Goal: Task Accomplishment & Management: Manage account settings

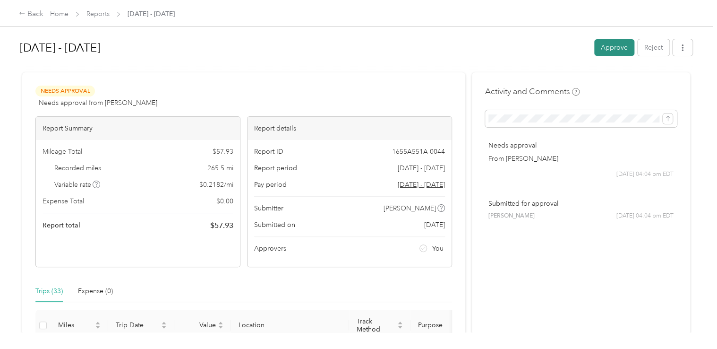
click at [612, 48] on button "Approve" at bounding box center [614, 47] width 40 height 17
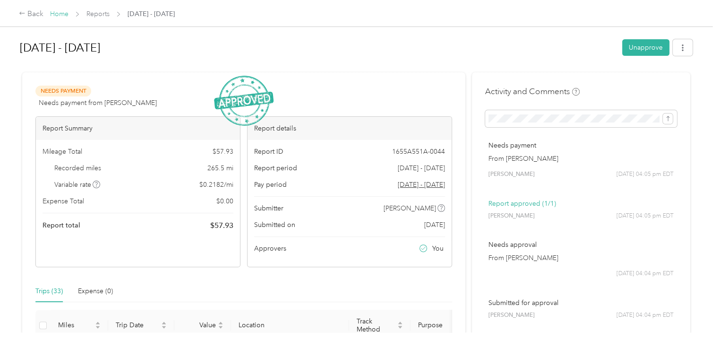
click at [57, 14] on link "Home" at bounding box center [59, 14] width 18 height 8
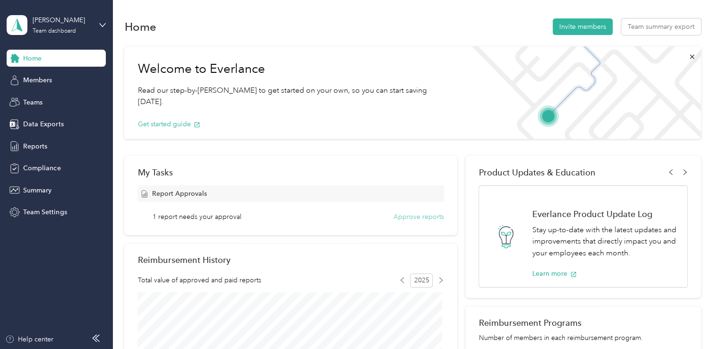
click at [418, 218] on button "Approve reports" at bounding box center [419, 217] width 51 height 10
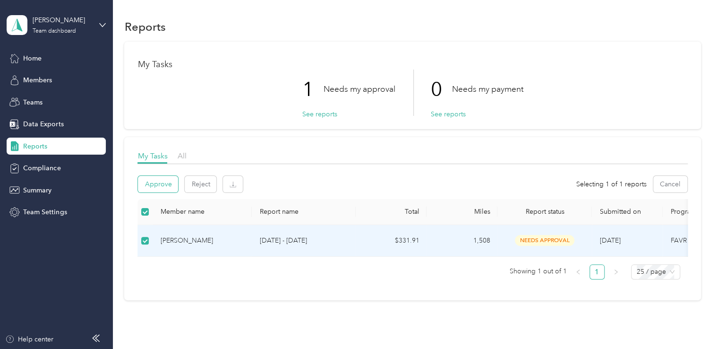
click at [154, 183] on button "Approve" at bounding box center [158, 184] width 40 height 17
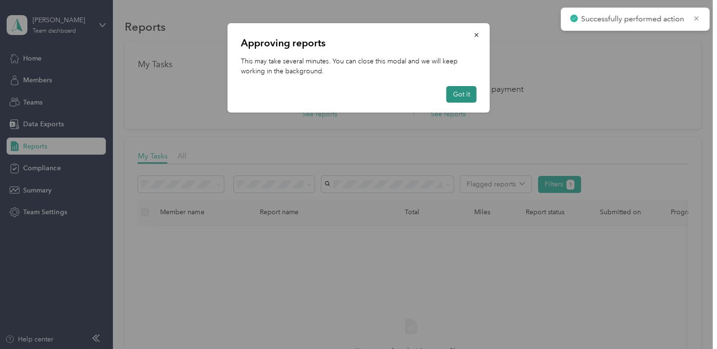
click at [462, 94] on button "Got it" at bounding box center [461, 94] width 30 height 17
